Goal: Task Accomplishment & Management: Use online tool/utility

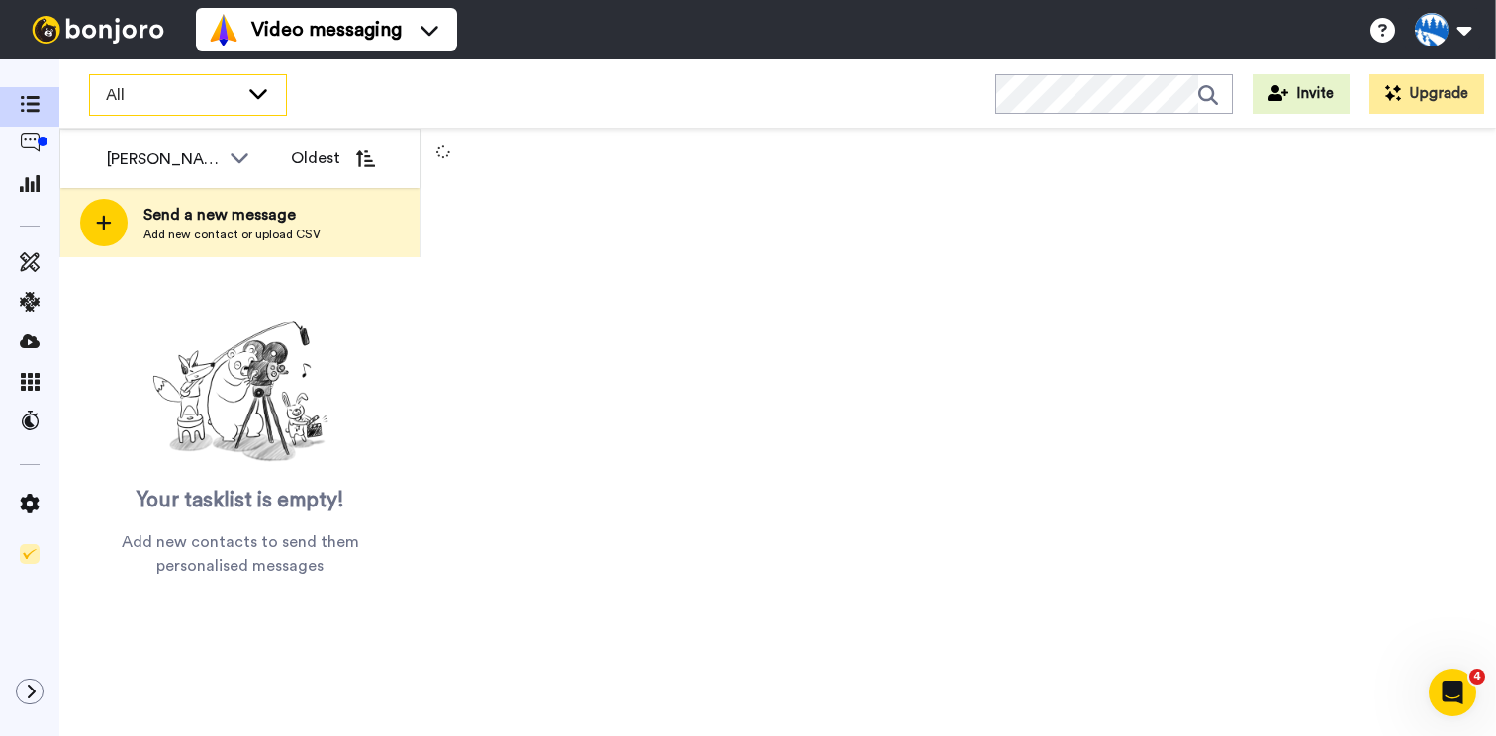
click at [178, 93] on span "All" at bounding box center [172, 95] width 133 height 24
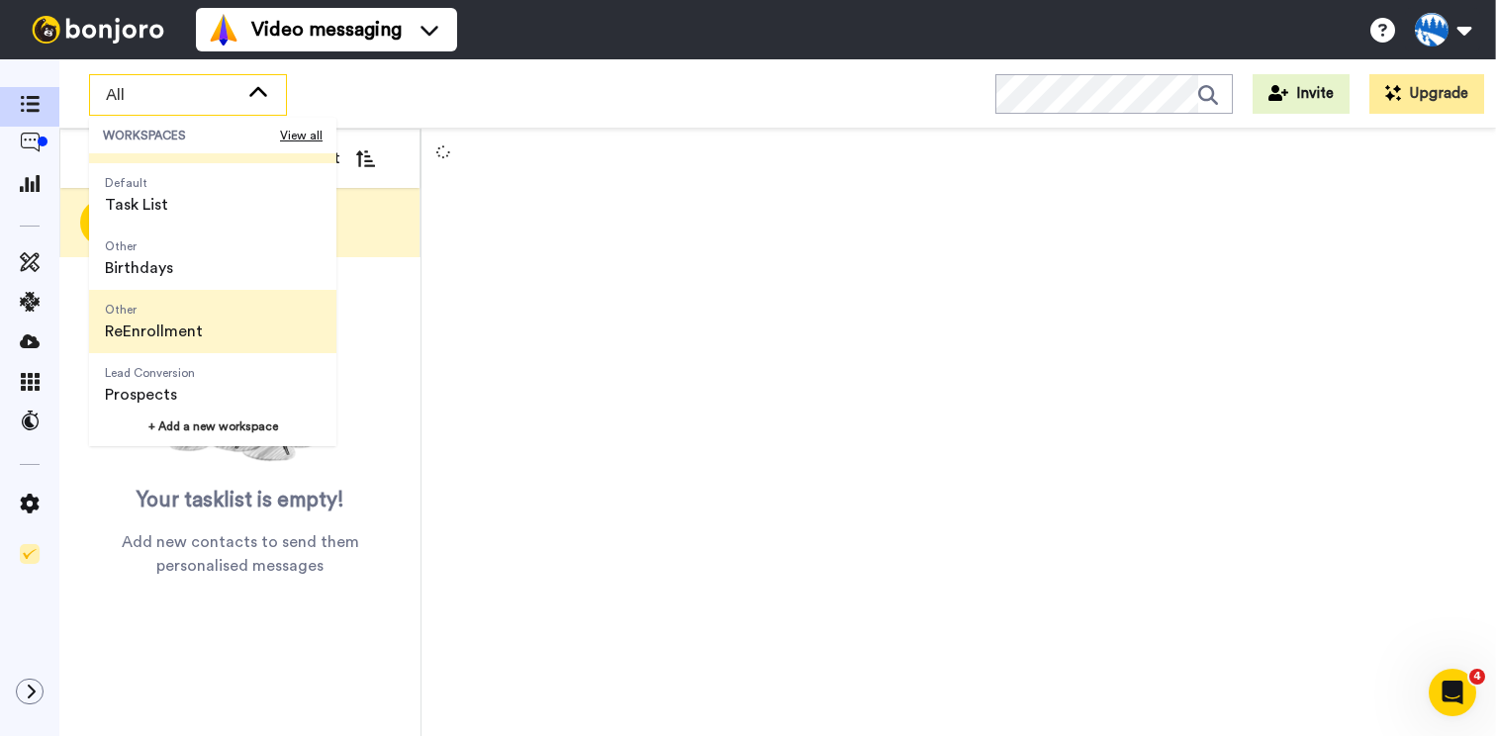
scroll to position [63, 0]
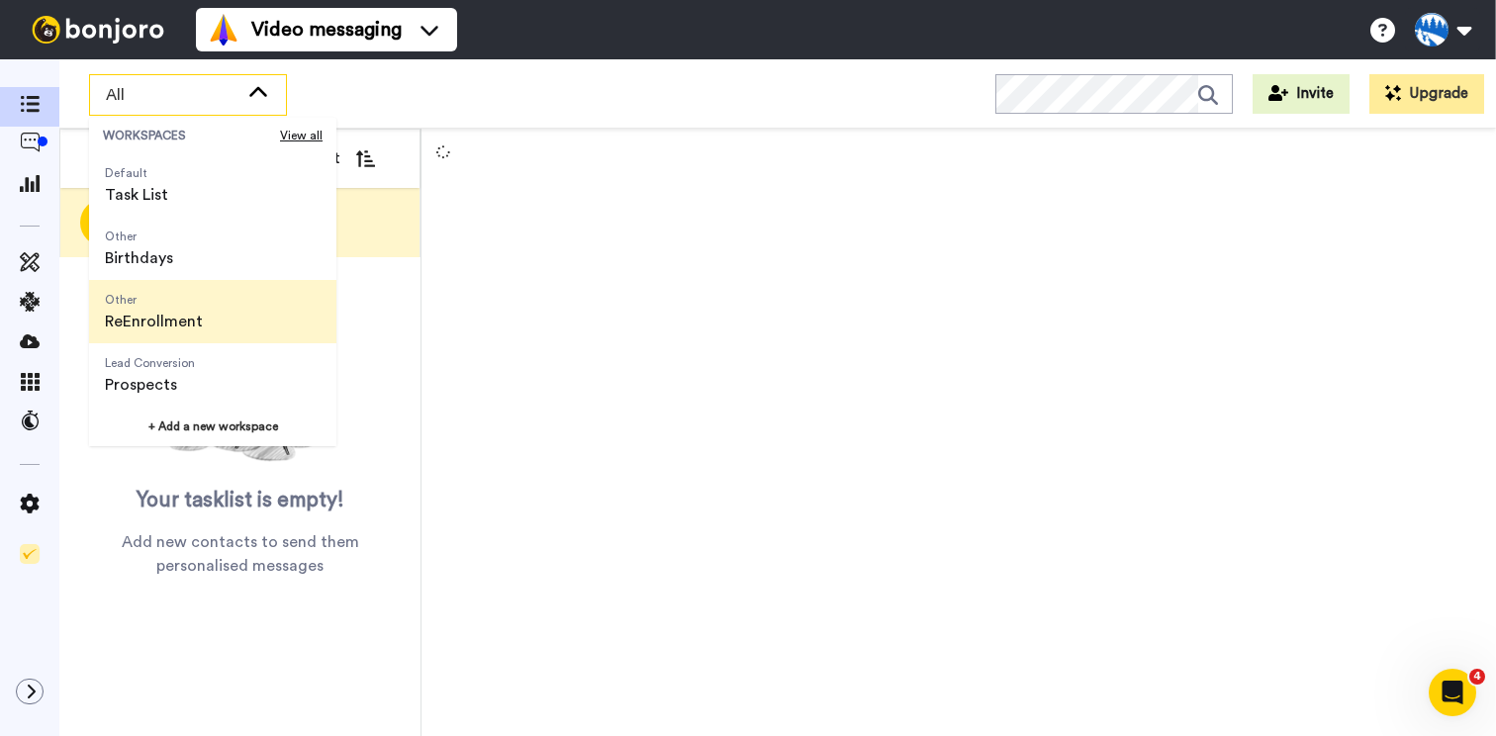
click at [187, 366] on span "Lead Conversion" at bounding box center [150, 363] width 90 height 16
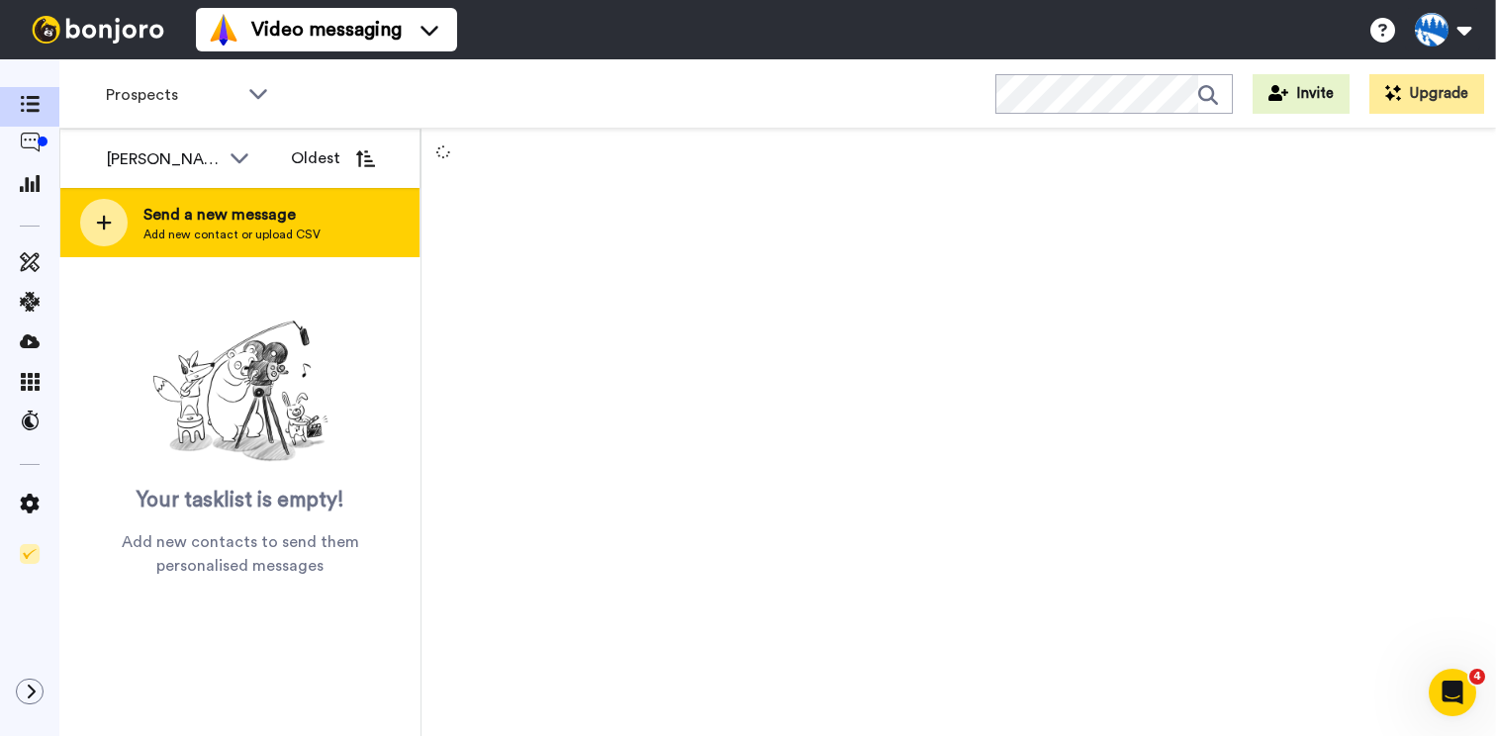
click at [108, 234] on div at bounding box center [103, 222] width 47 height 47
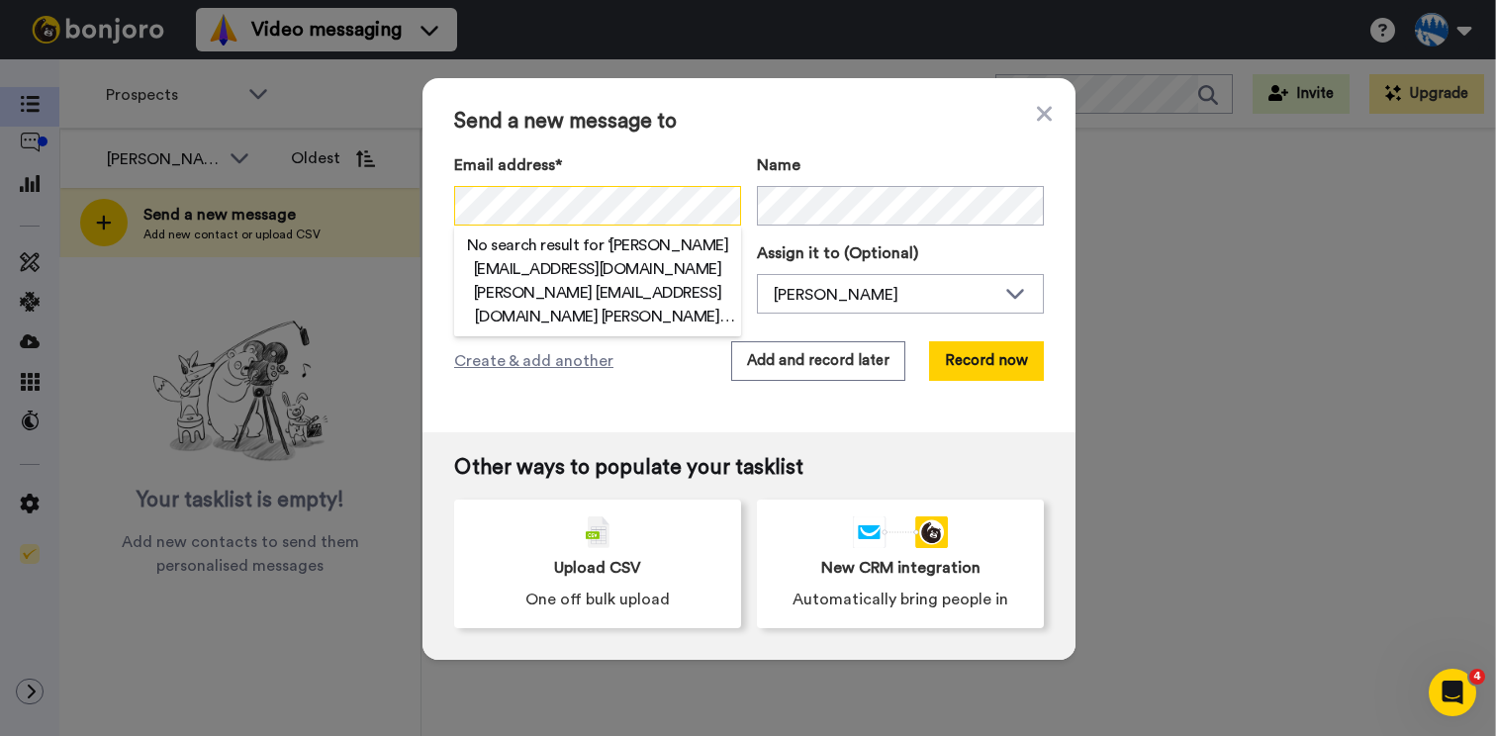
scroll to position [0, 0]
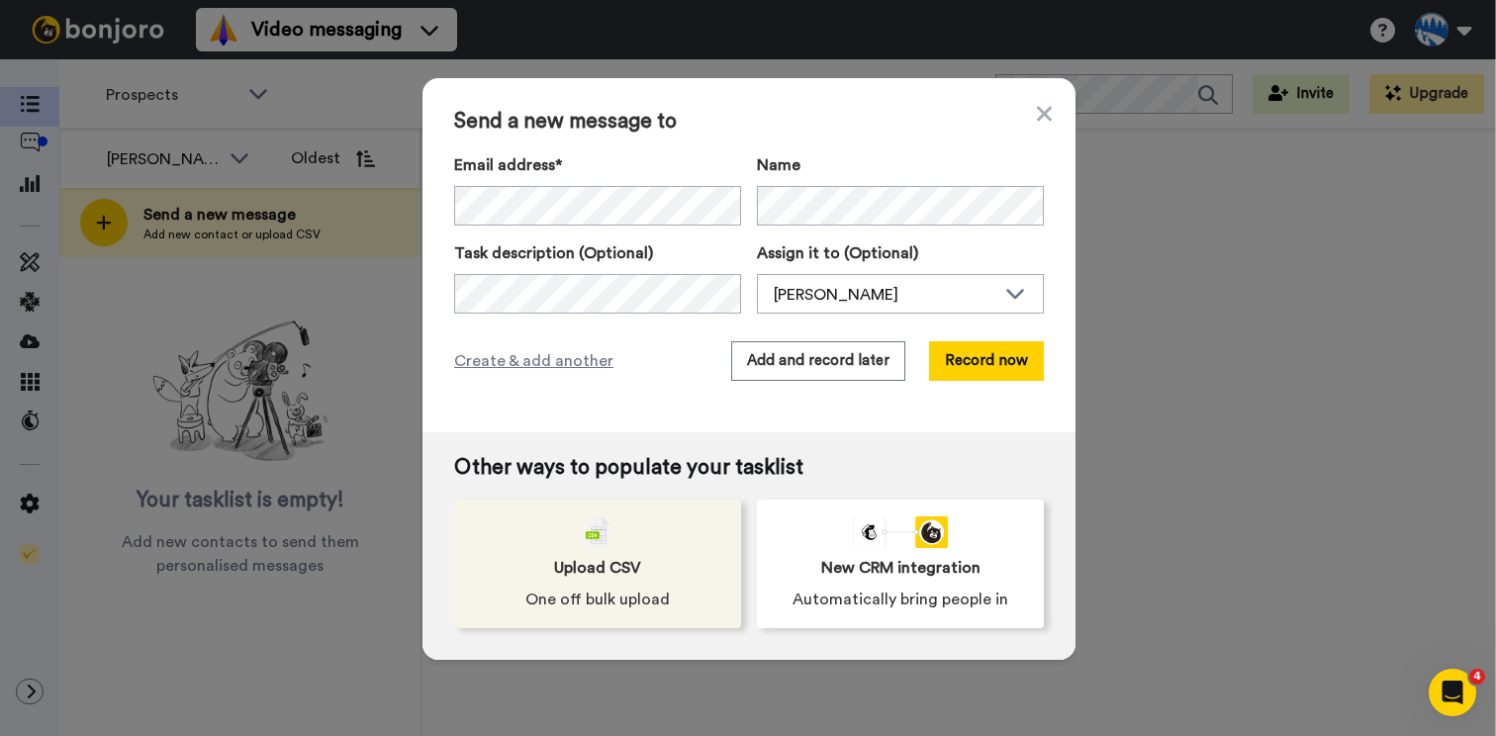
click at [552, 543] on div "Upload CSV One off bulk upload" at bounding box center [597, 564] width 287 height 129
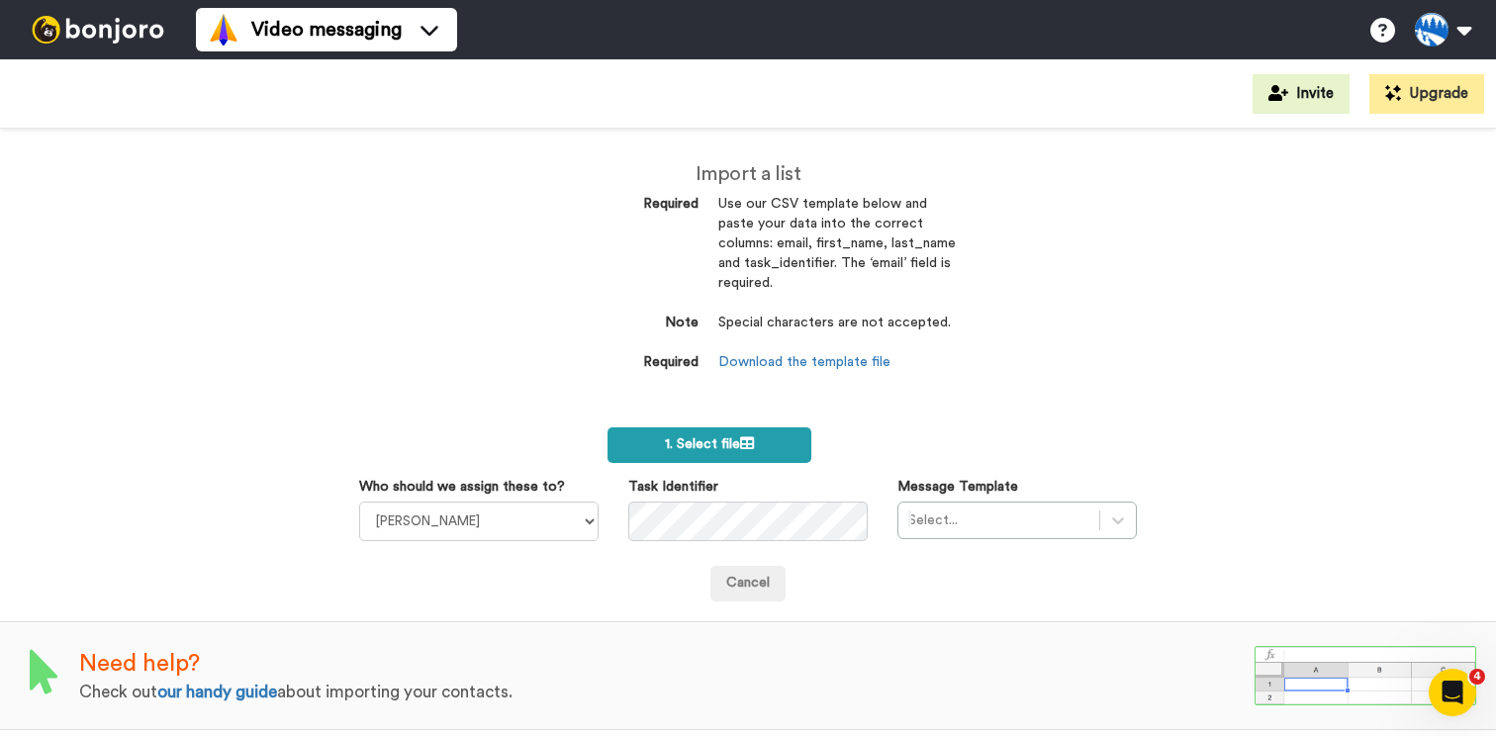
click at [773, 458] on label "1. Select file" at bounding box center [709, 445] width 204 height 36
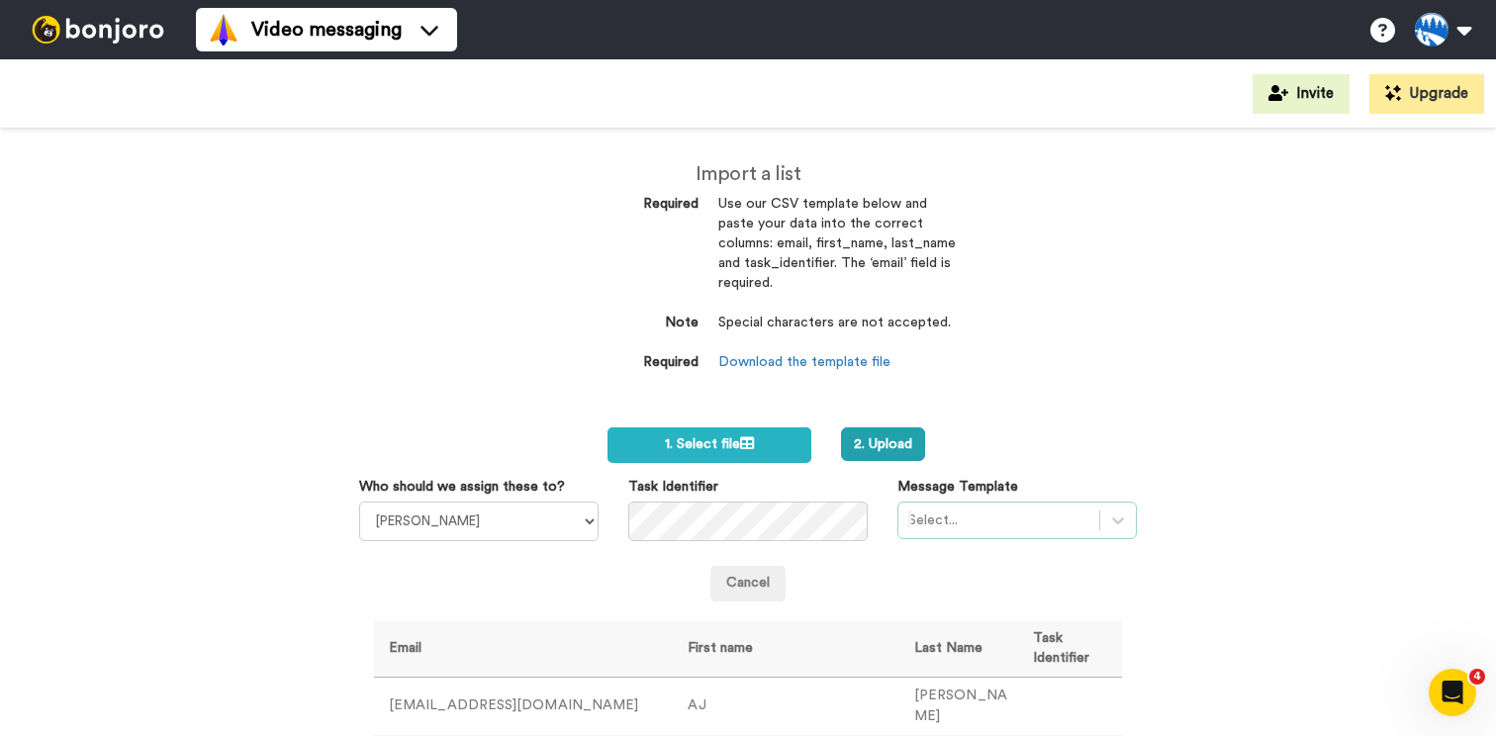
click at [956, 510] on div at bounding box center [998, 520] width 181 height 24
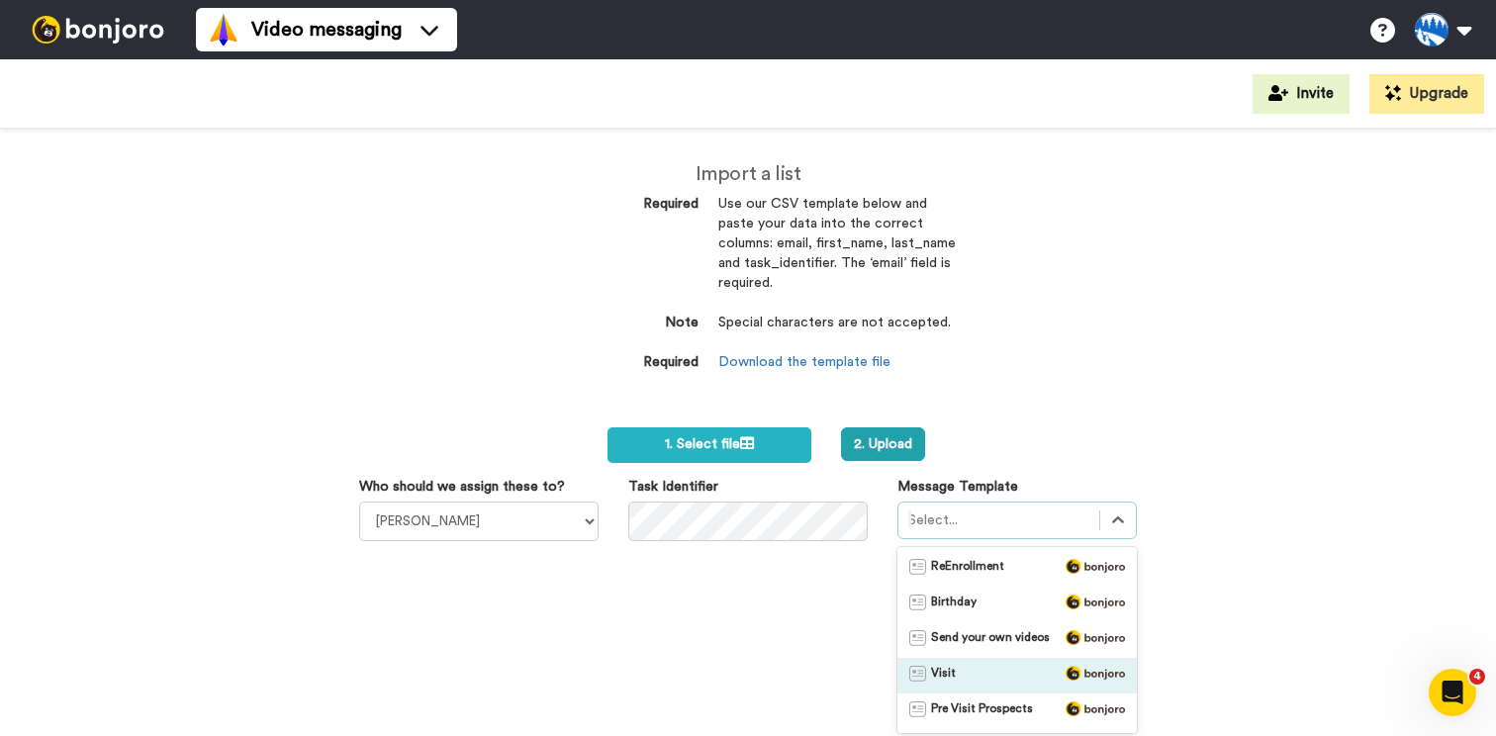
click at [973, 675] on div "Visit" at bounding box center [1017, 676] width 216 height 20
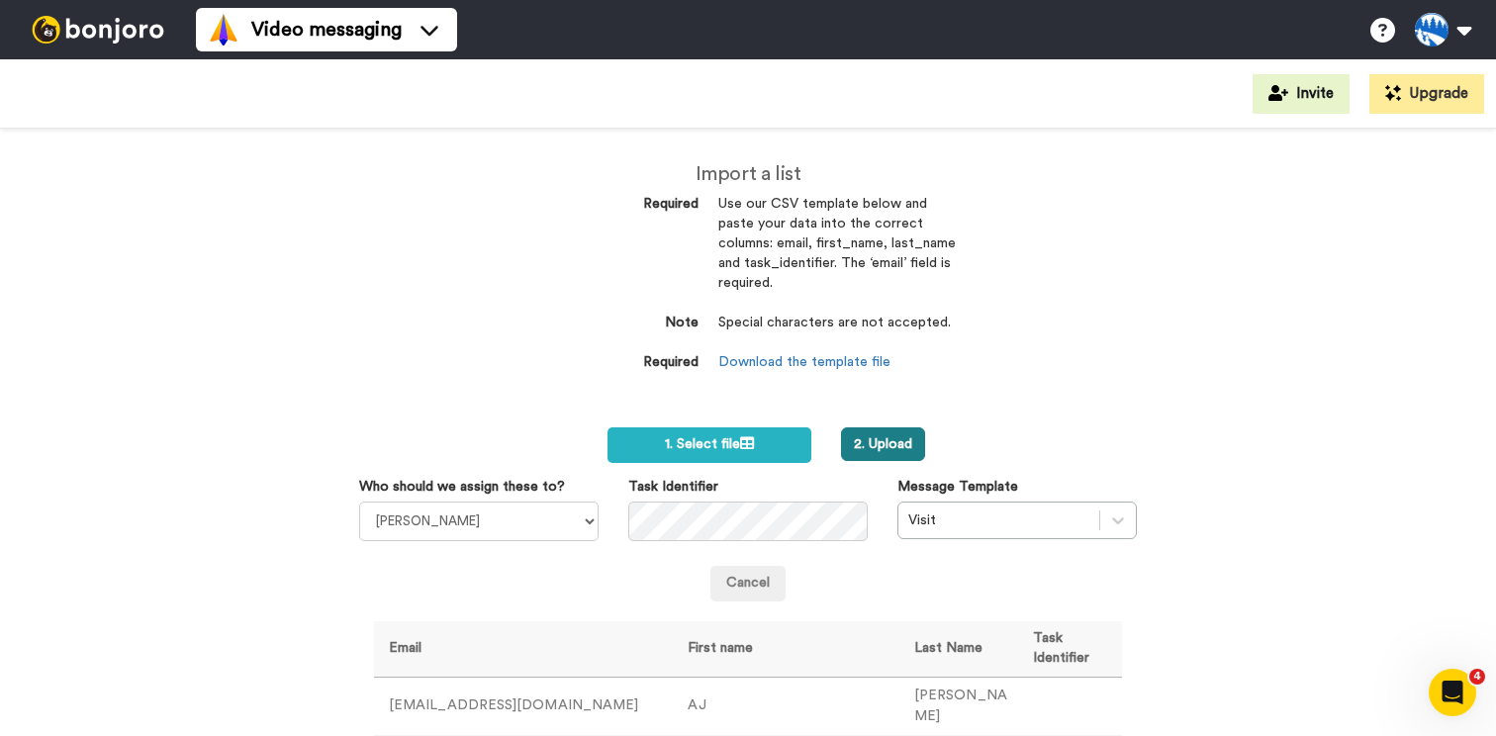
click at [885, 445] on button "2. Upload" at bounding box center [883, 444] width 84 height 34
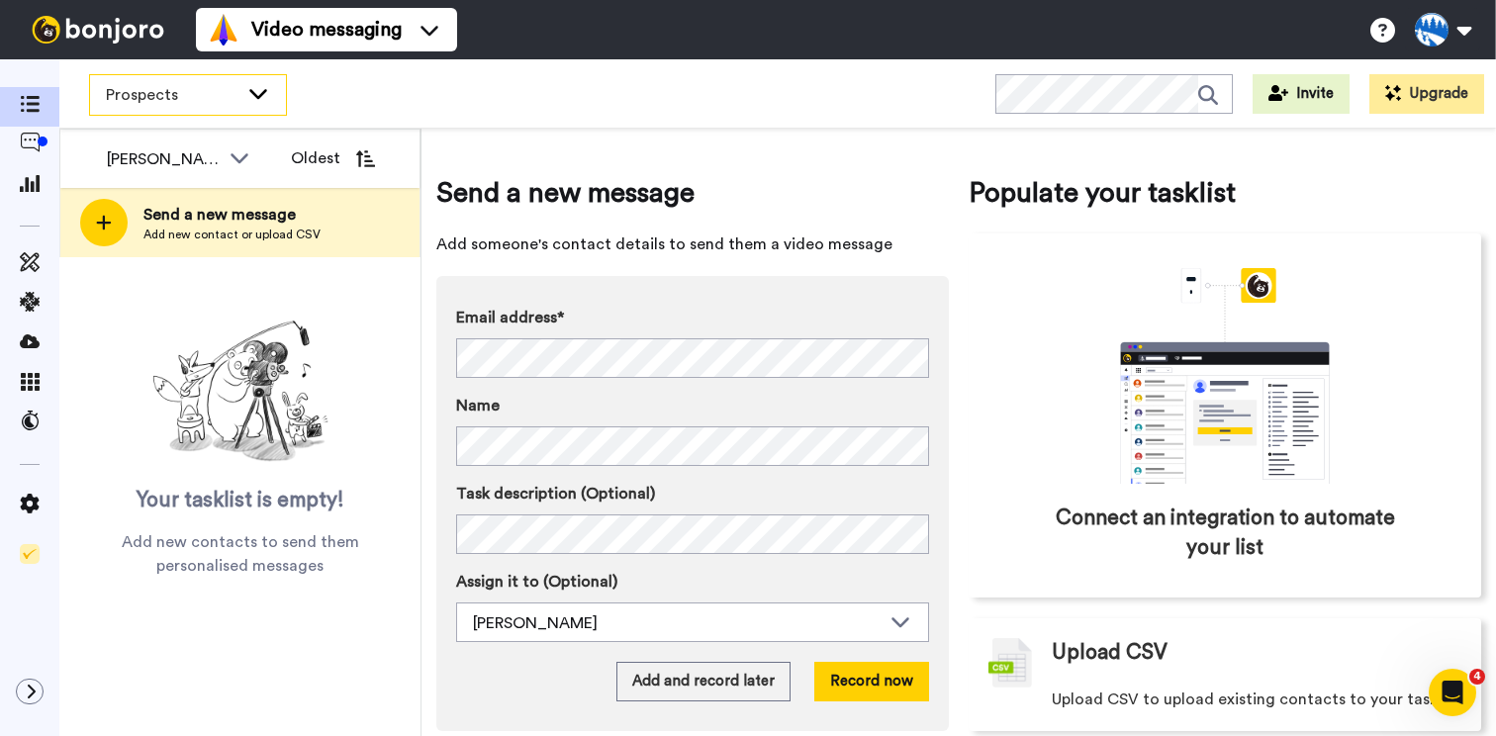
click at [177, 89] on span "Prospects" at bounding box center [172, 95] width 133 height 24
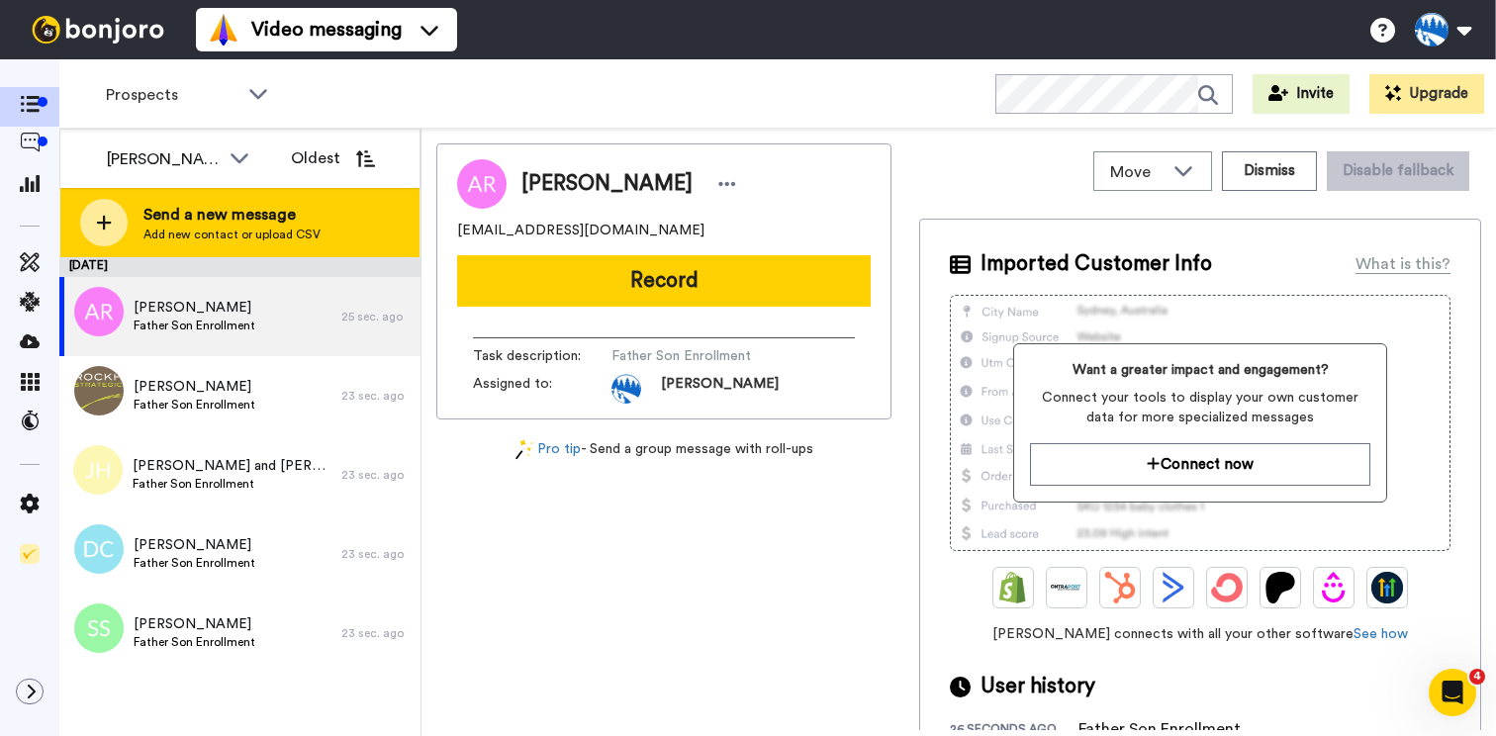
click at [107, 218] on icon at bounding box center [104, 223] width 16 height 18
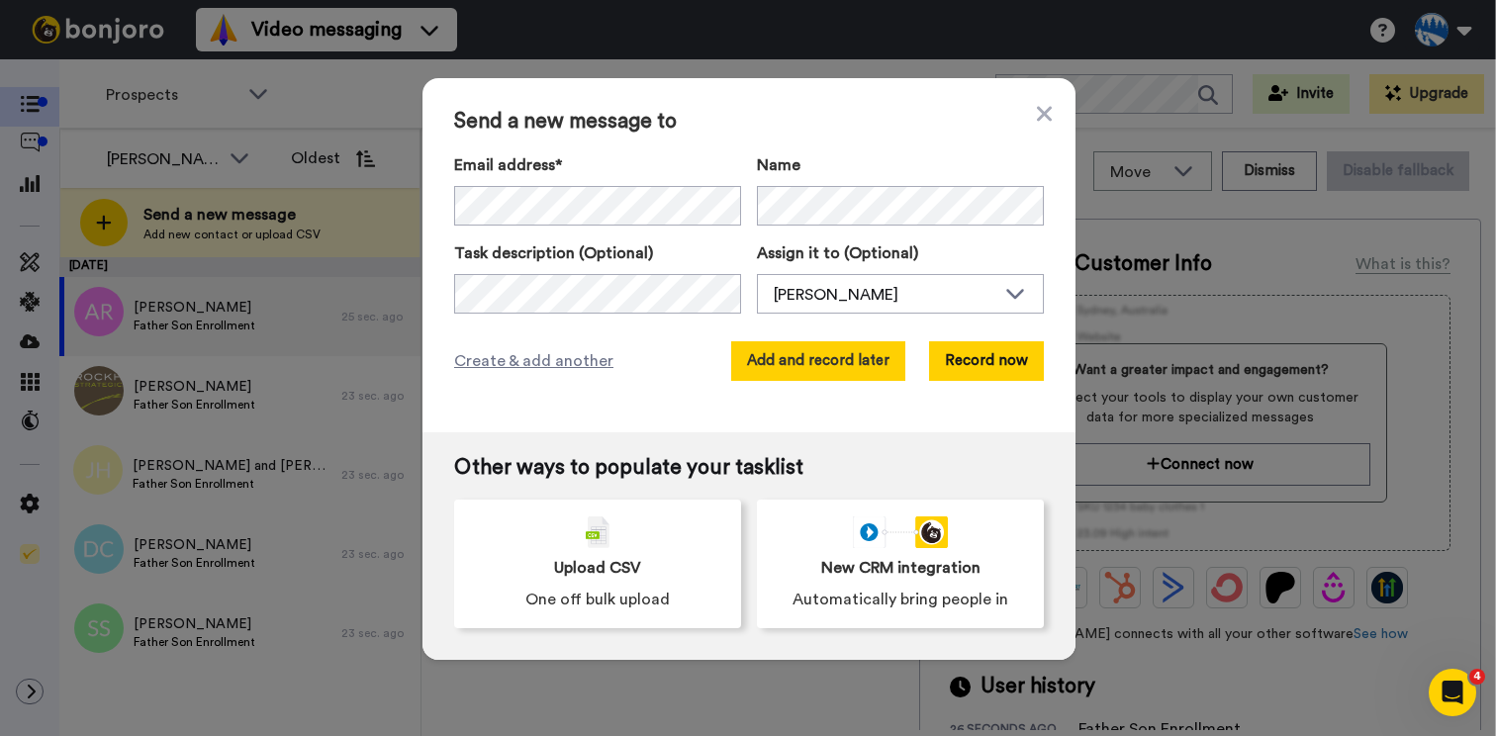
click at [852, 367] on button "Add and record later" at bounding box center [818, 361] width 174 height 40
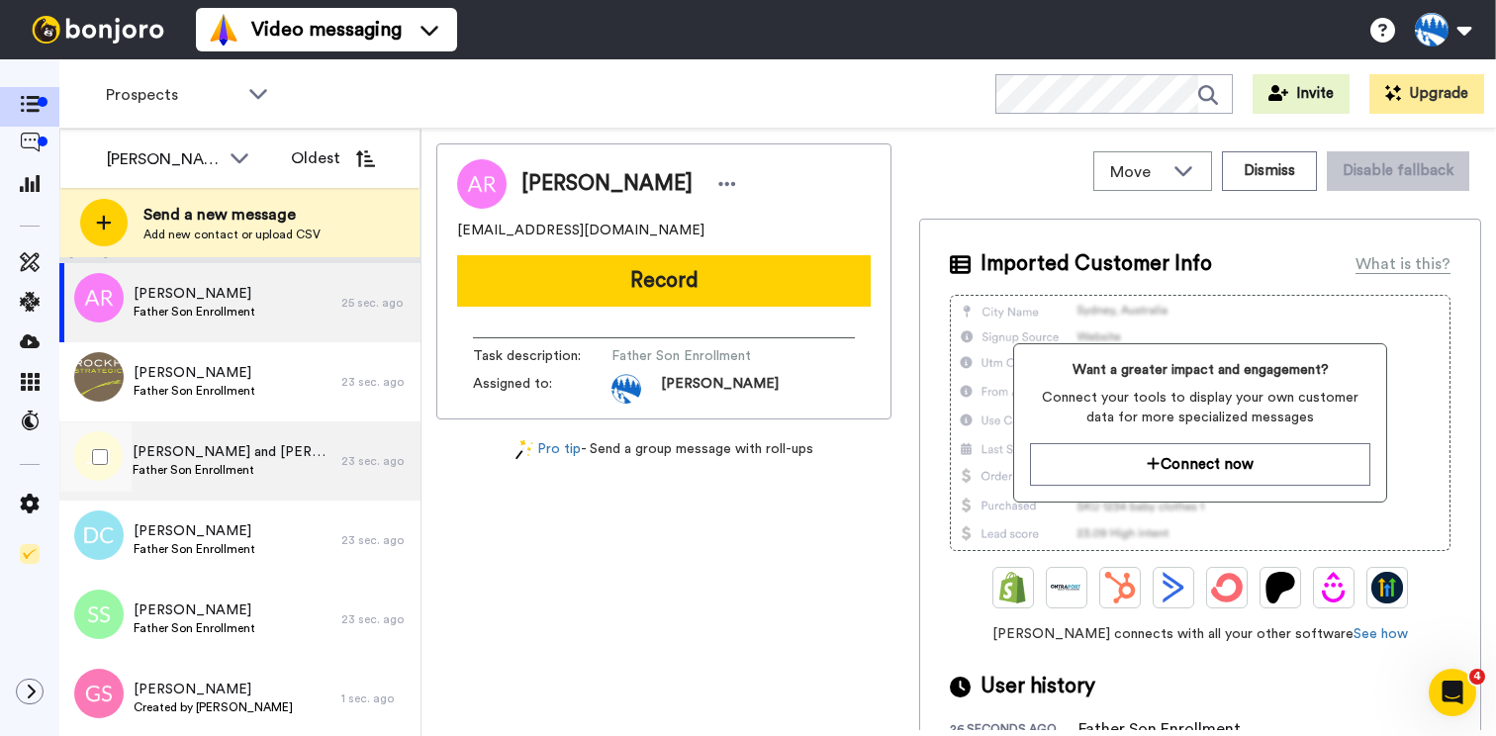
scroll to position [16, 0]
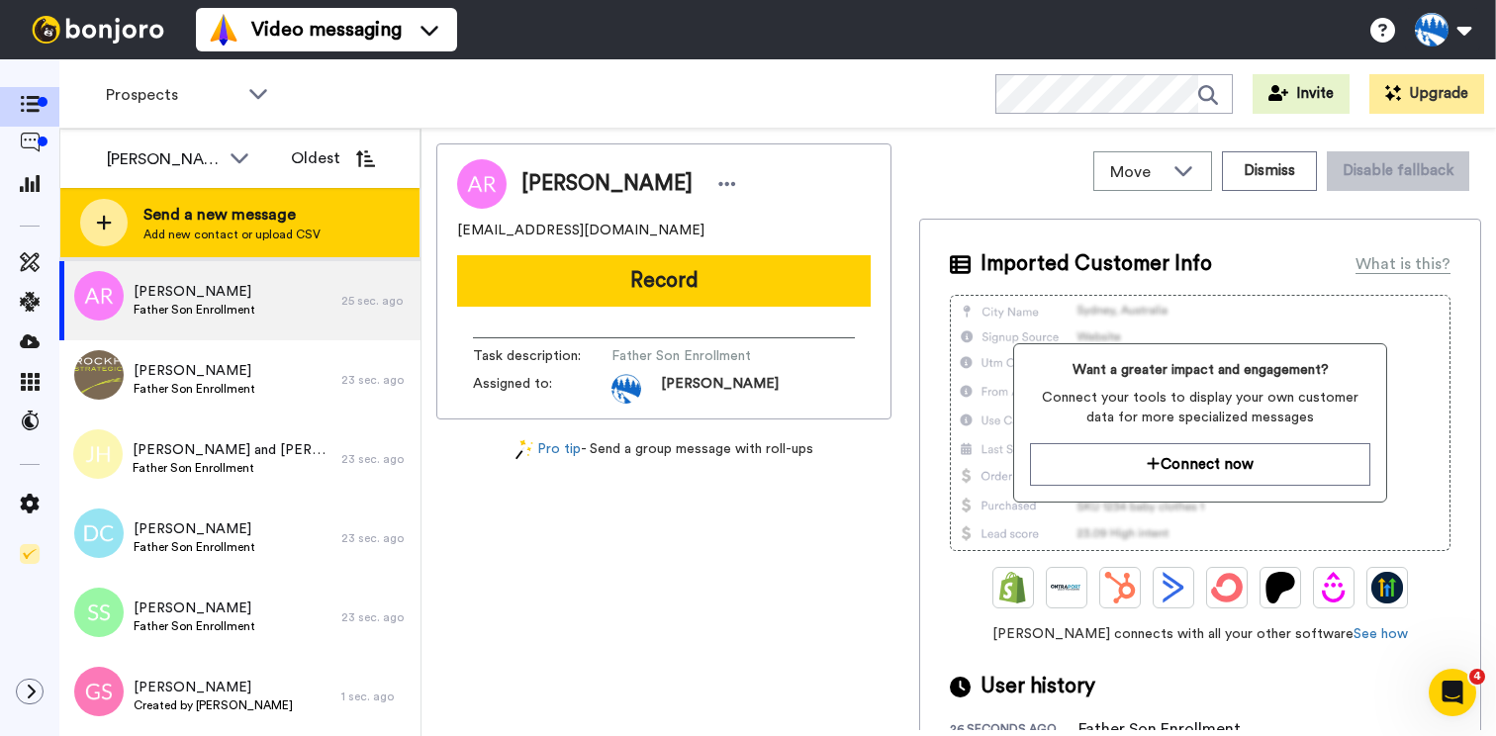
click at [102, 206] on div at bounding box center [103, 222] width 47 height 47
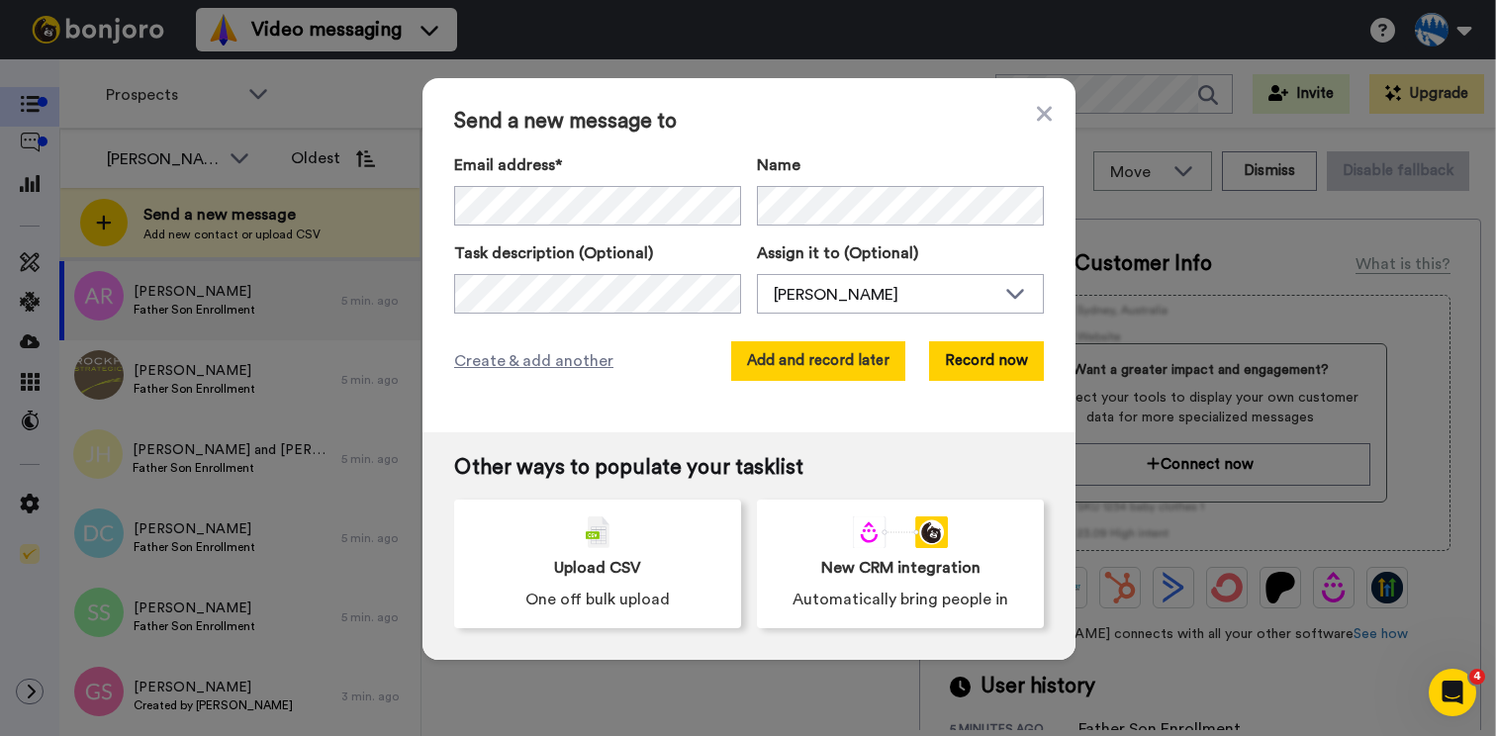
scroll to position [0, 0]
click at [817, 357] on button "Add and record later" at bounding box center [818, 361] width 174 height 40
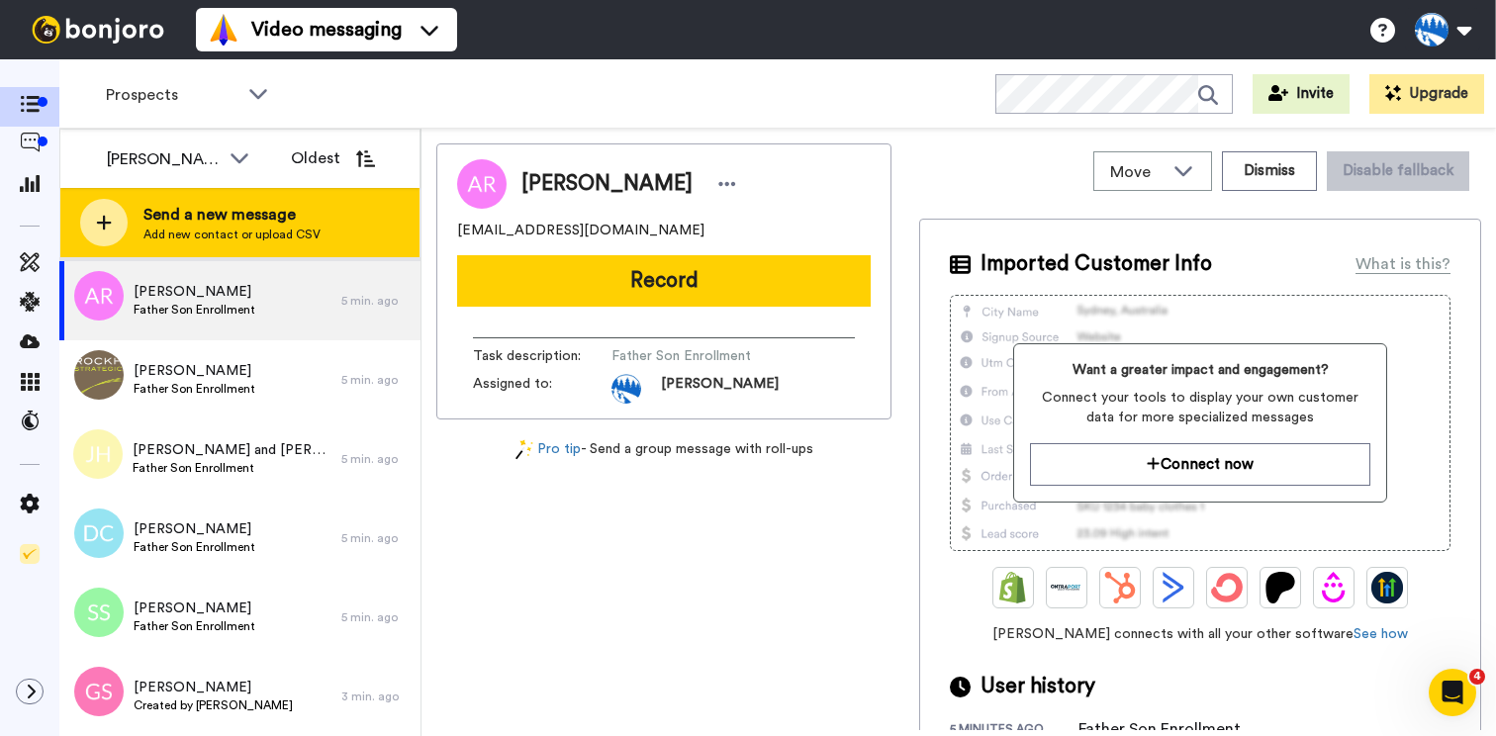
click at [106, 227] on icon at bounding box center [104, 223] width 16 height 18
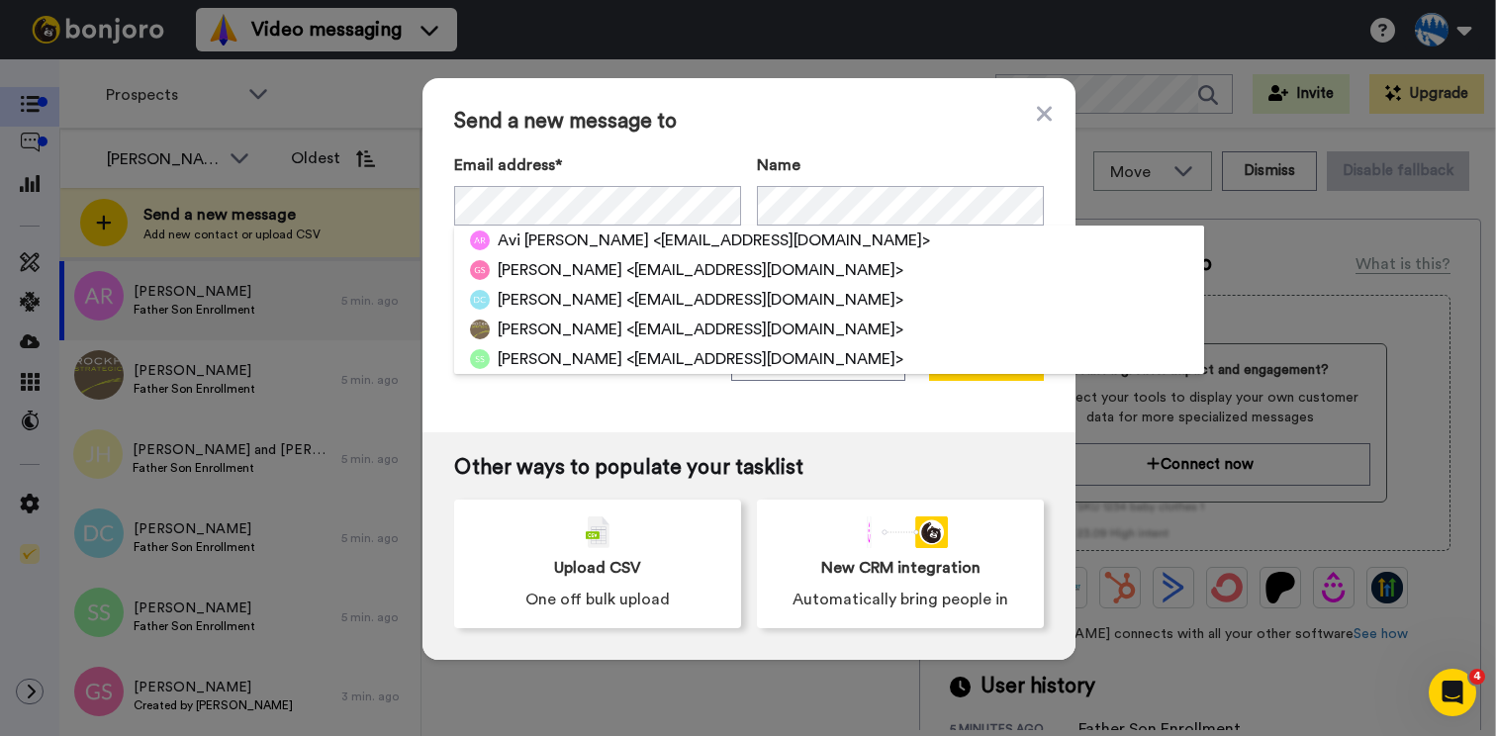
click at [603, 120] on span "Send a new message to" at bounding box center [749, 122] width 590 height 24
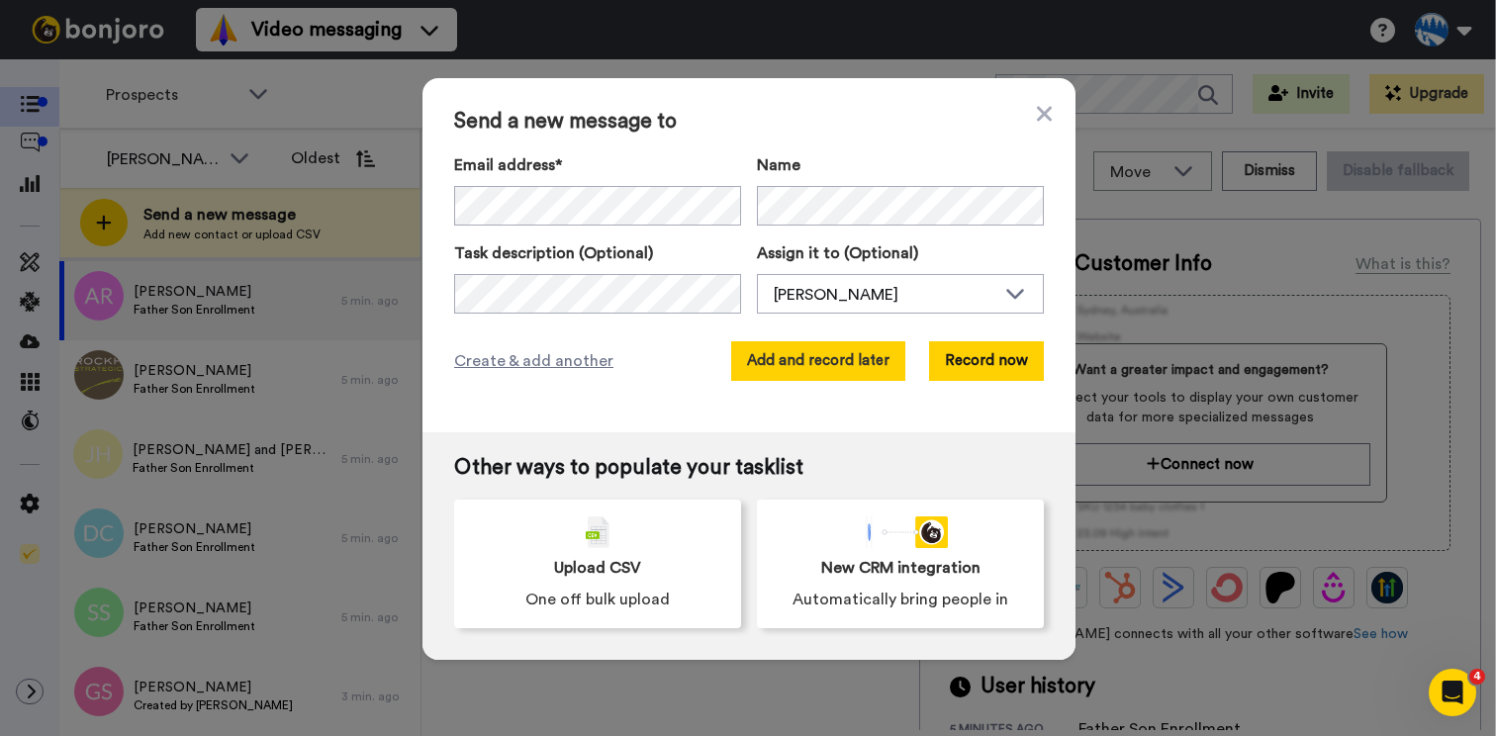
click at [818, 370] on button "Add and record later" at bounding box center [818, 361] width 174 height 40
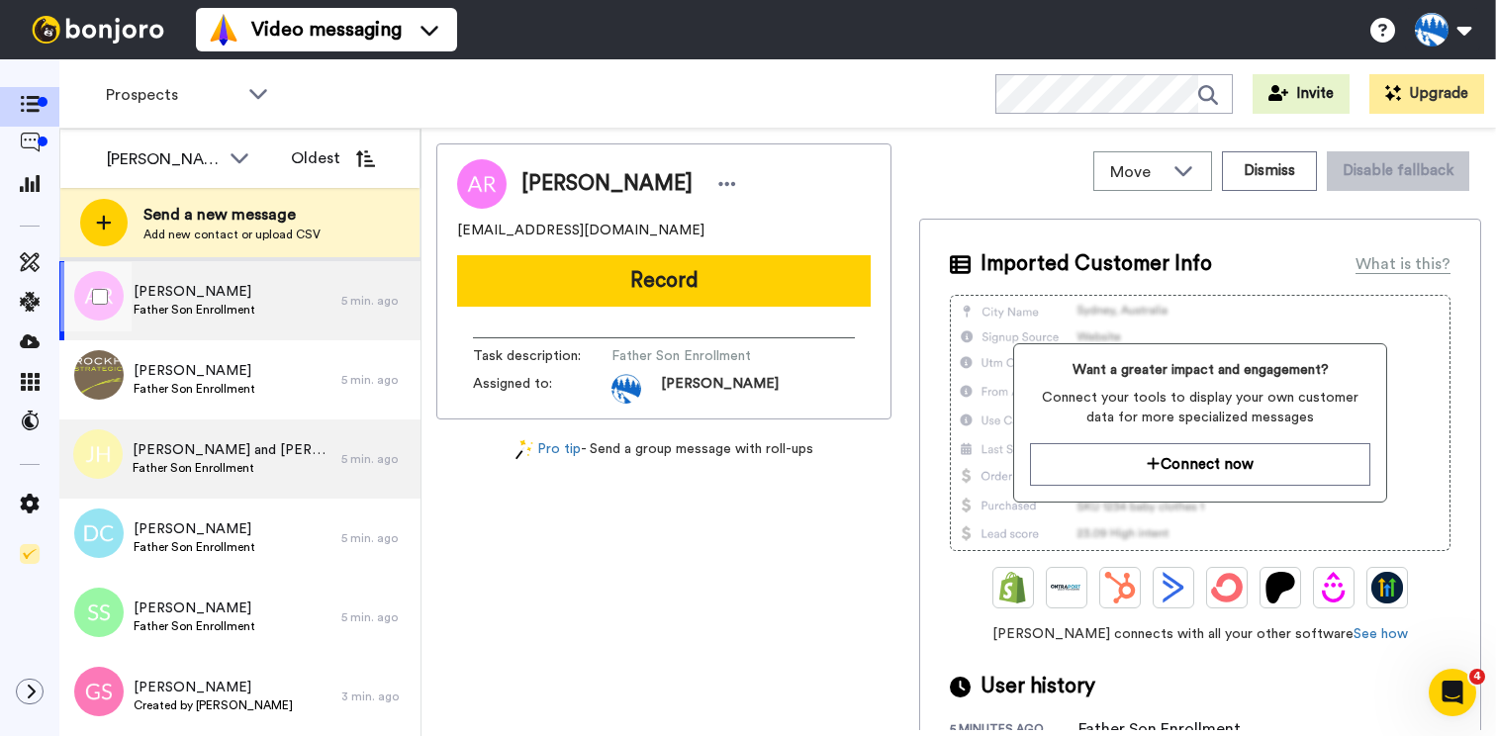
scroll to position [174, 0]
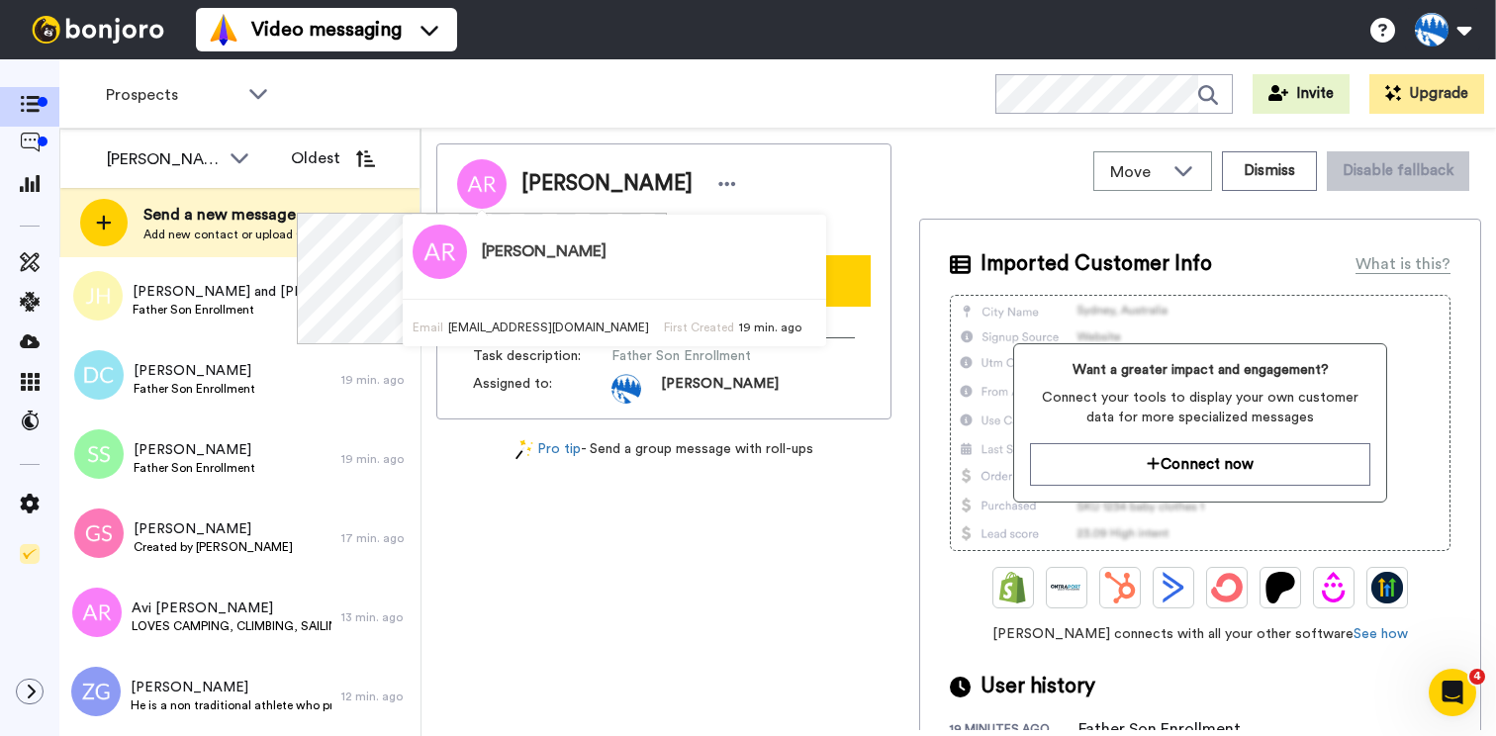
click at [588, 46] on div "Video messaging Switch to Video messaging Testimonials Settings Discover Help &…" at bounding box center [846, 29] width 1300 height 59
